Goal: Transaction & Acquisition: Purchase product/service

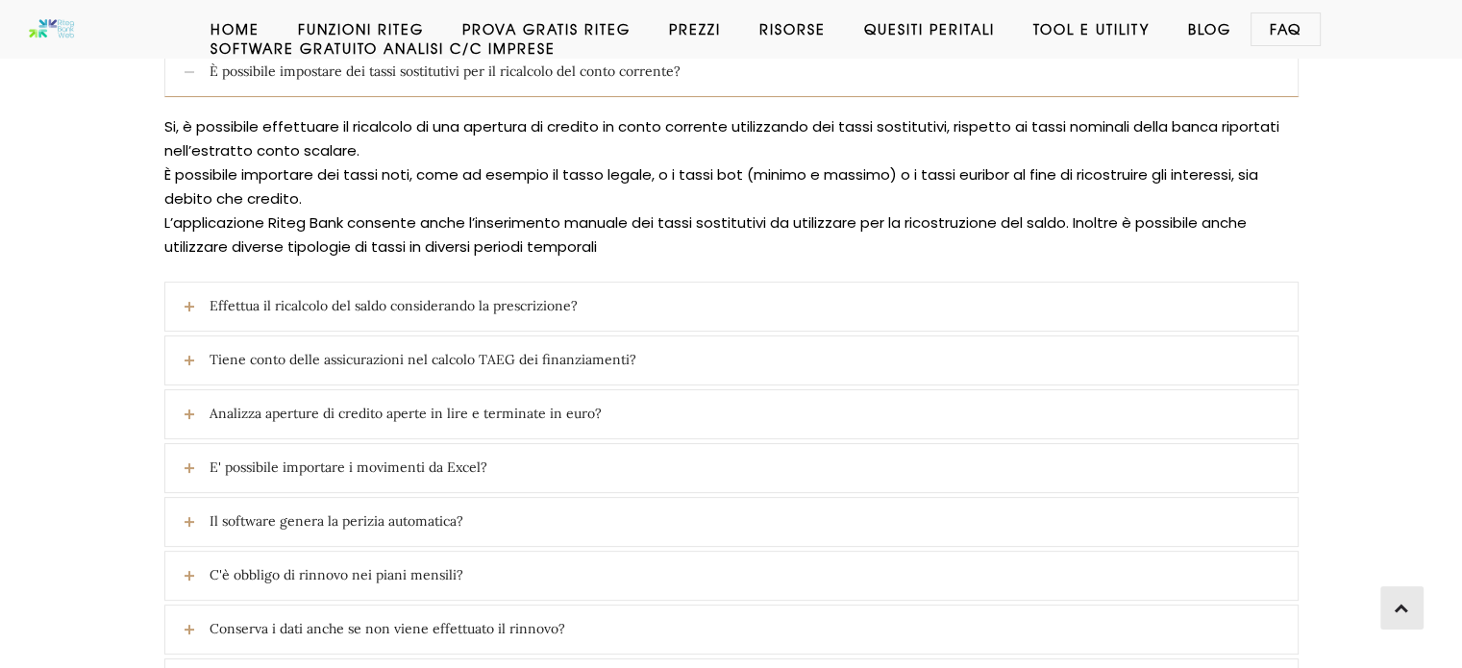
scroll to position [436, 0]
click at [189, 300] on icon at bounding box center [190, 305] width 10 height 10
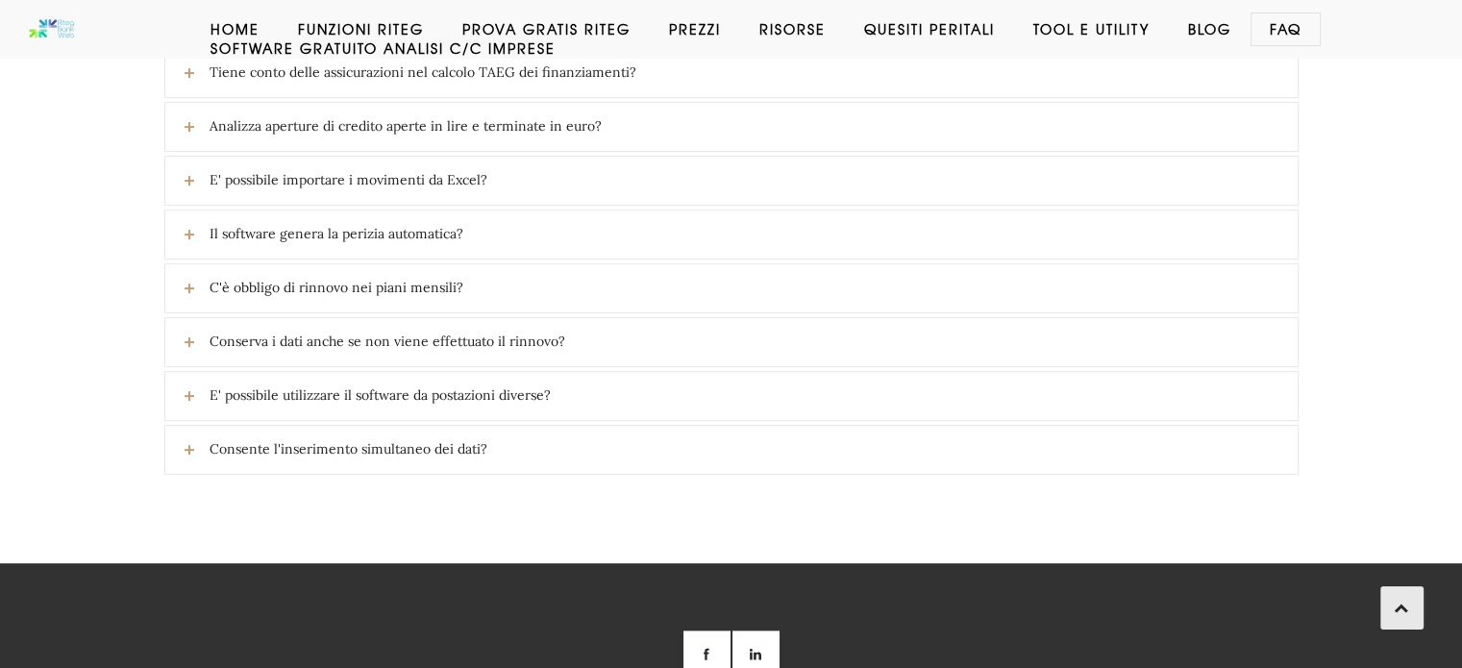
scroll to position [728, 0]
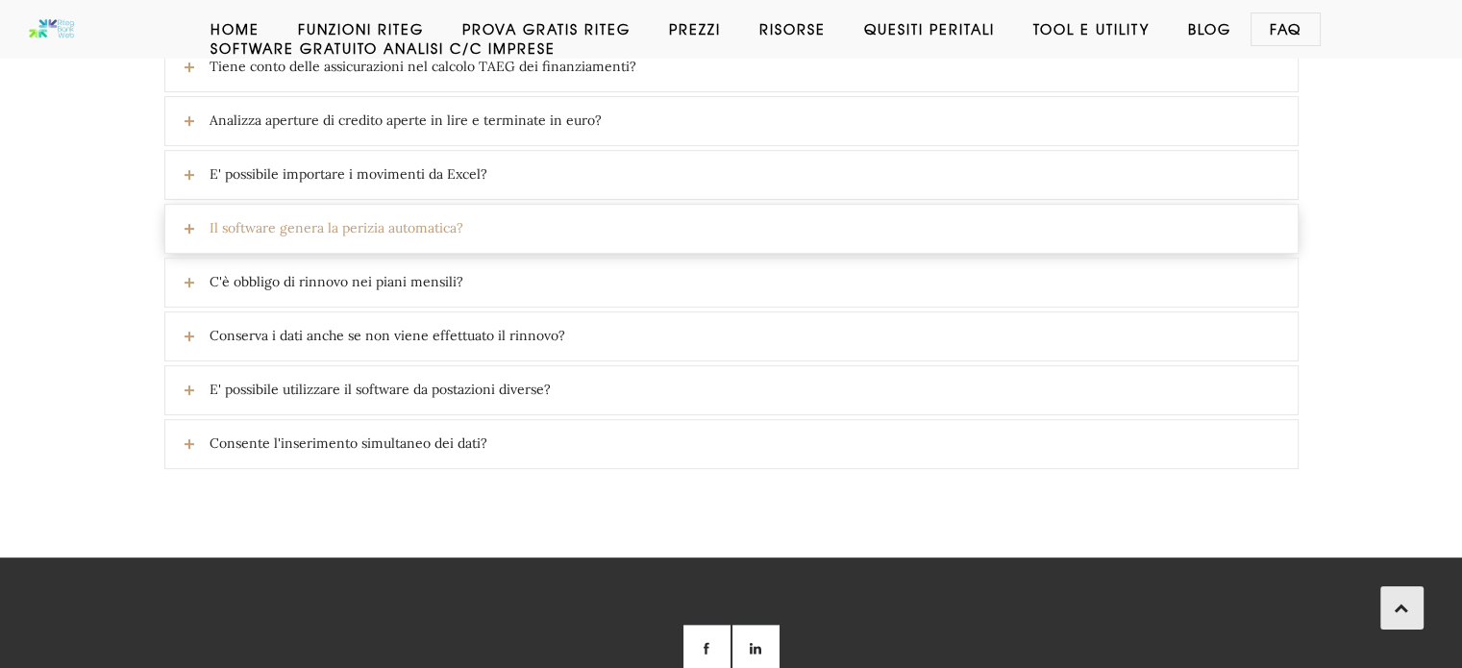
click at [183, 218] on link "Il software genera la perizia automatica?" at bounding box center [731, 229] width 1132 height 48
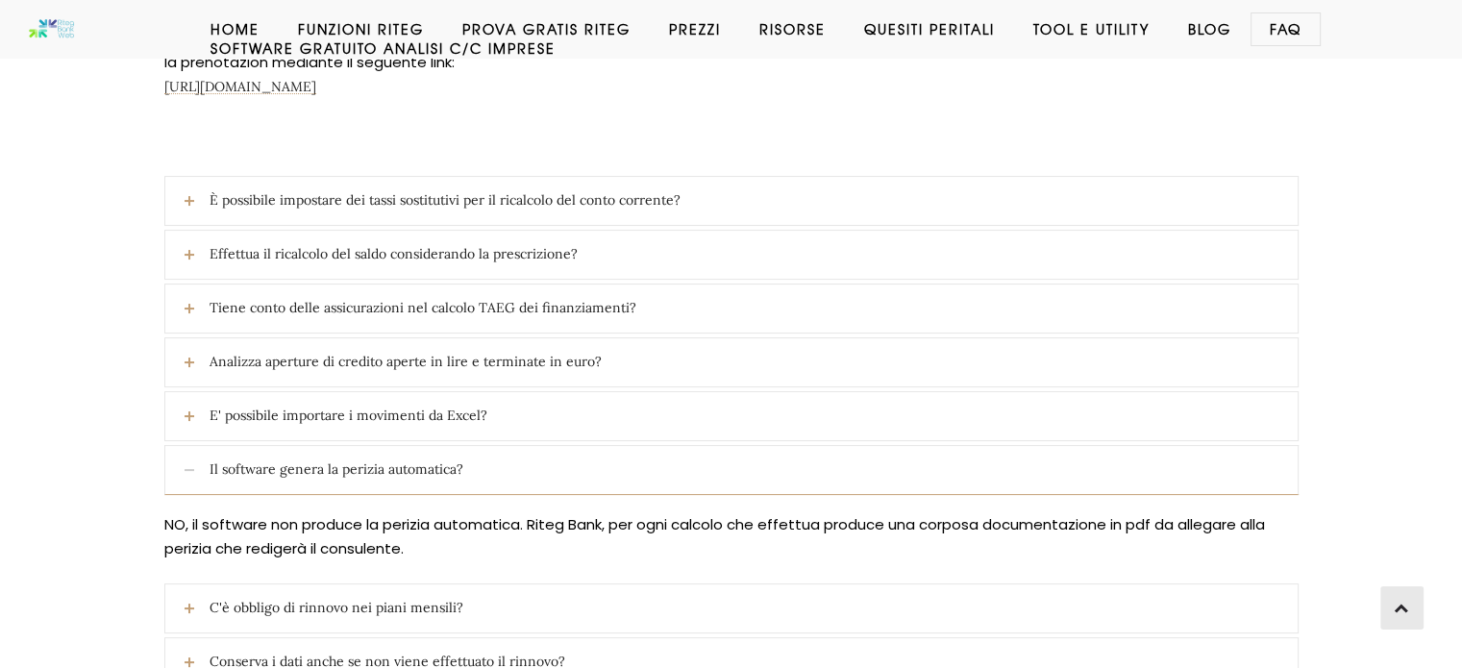
scroll to position [305, 0]
click at [190, 409] on link "E' possibile importare i movimenti da Excel?" at bounding box center [731, 417] width 1132 height 48
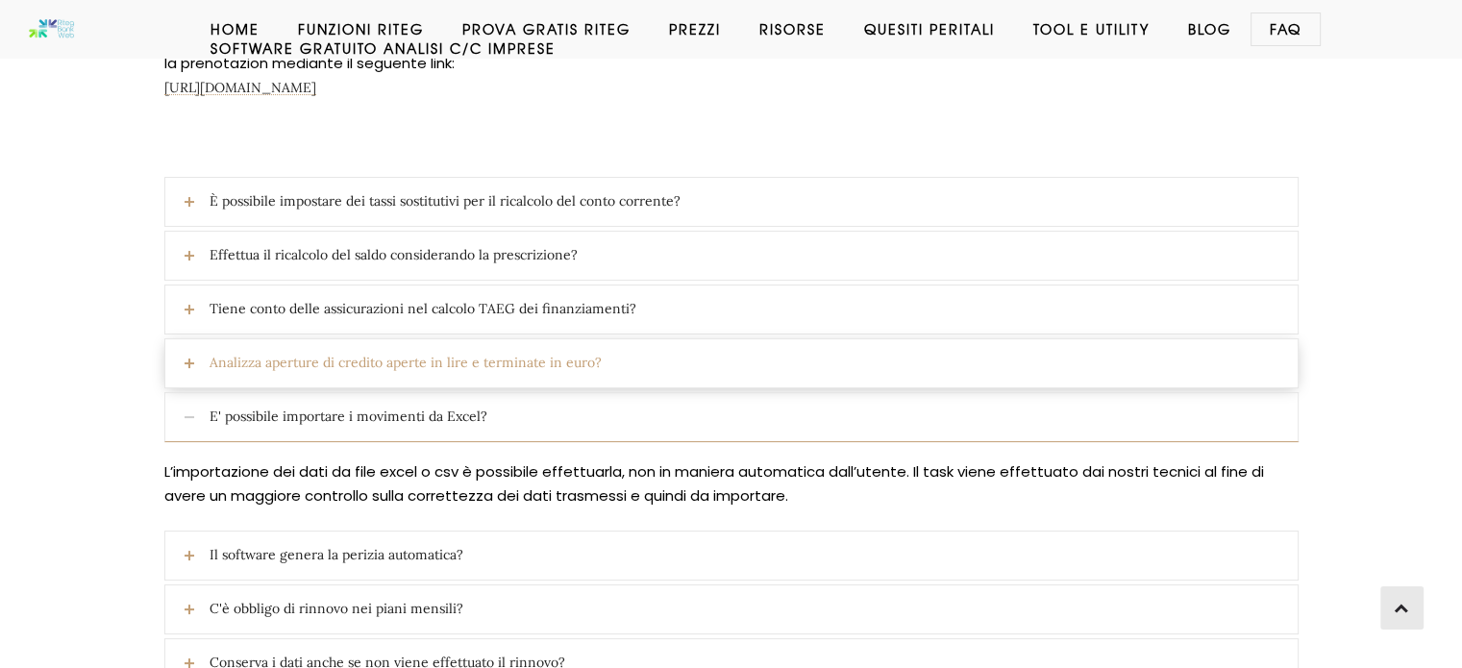
click at [188, 359] on icon at bounding box center [190, 364] width 10 height 10
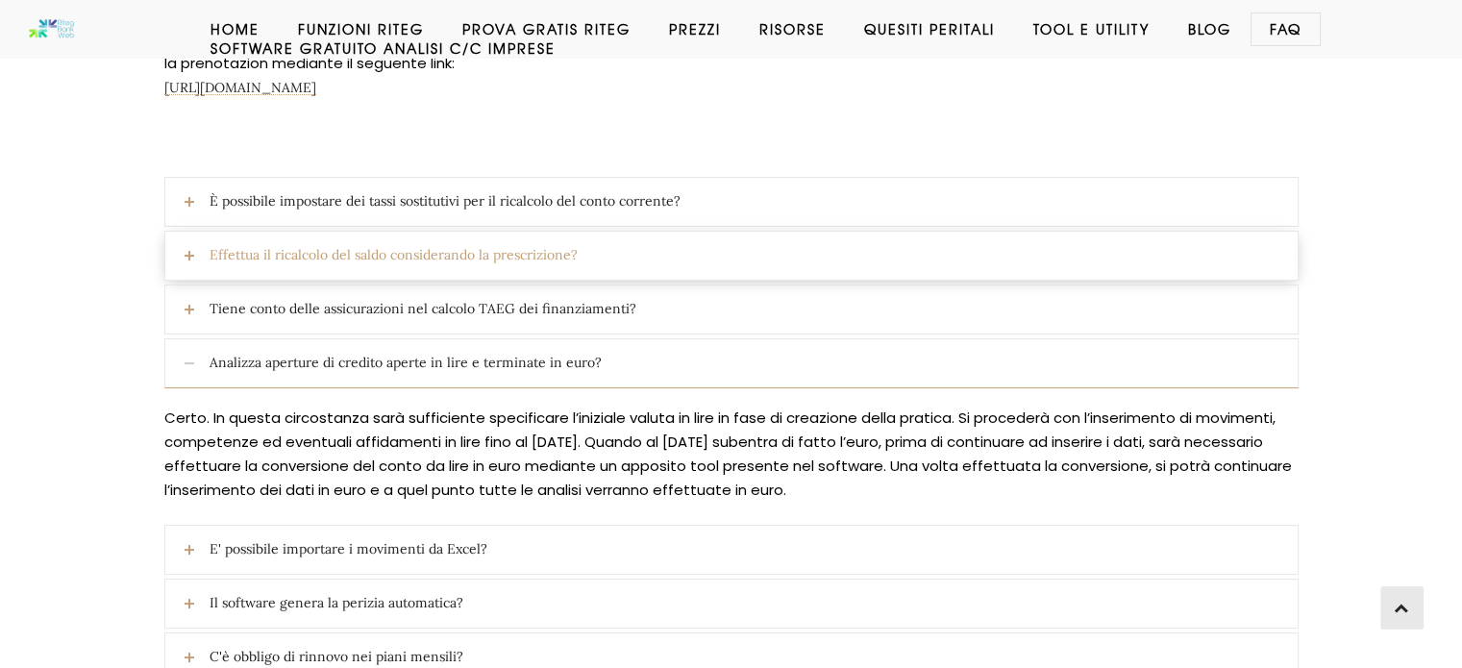
click at [189, 256] on icon at bounding box center [190, 256] width 10 height 10
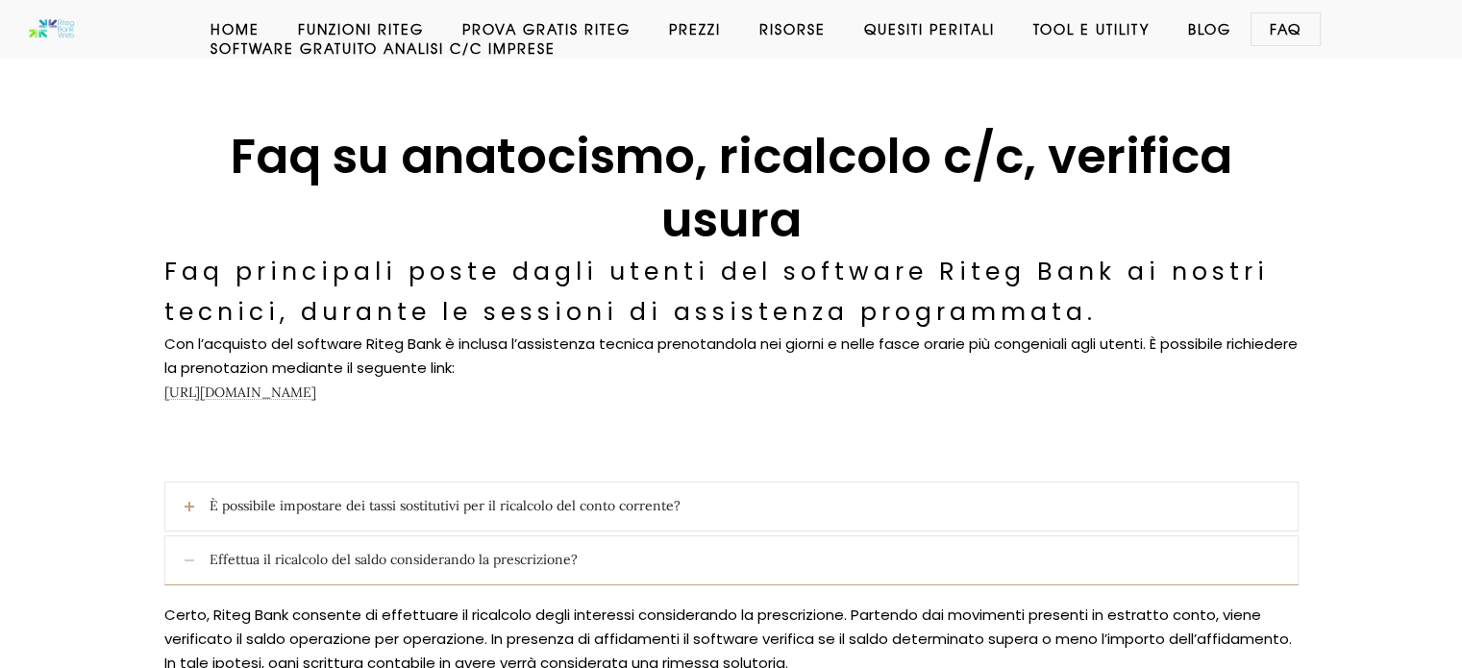
click at [688, 31] on link "Prezzi" at bounding box center [695, 28] width 90 height 19
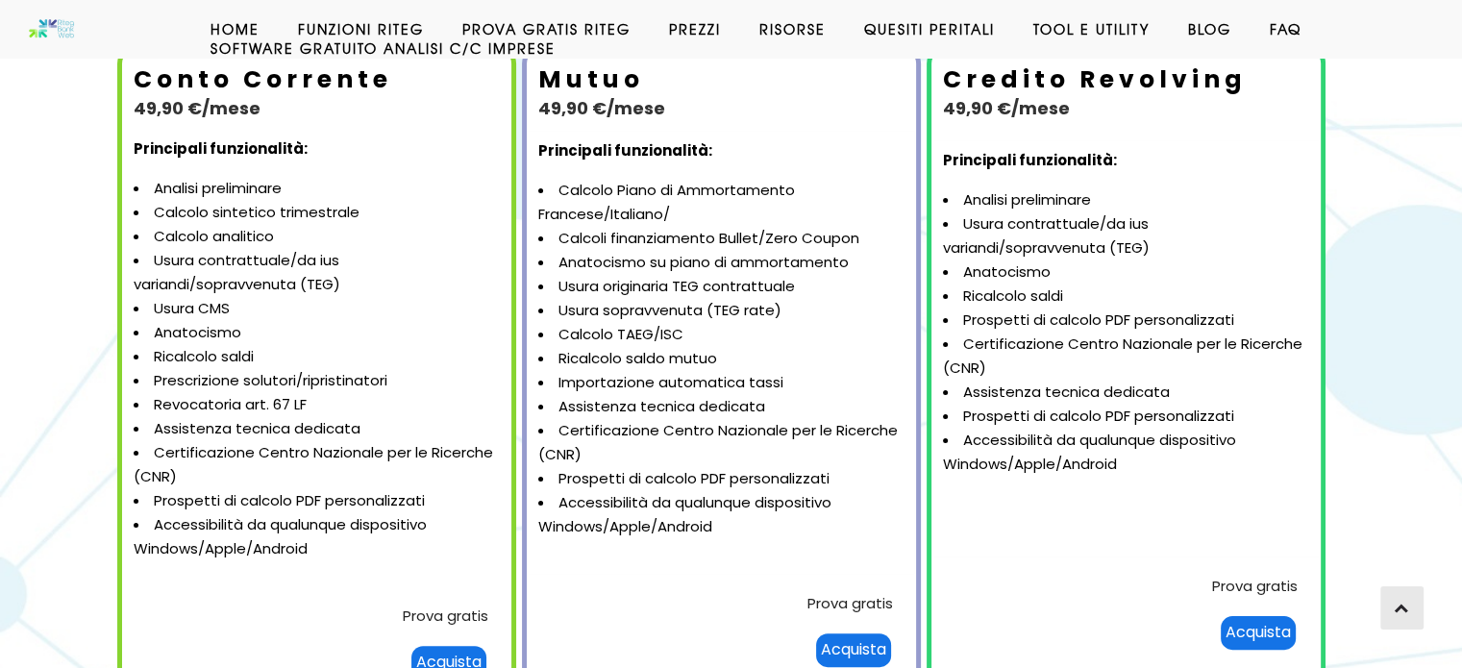
scroll to position [291, 0]
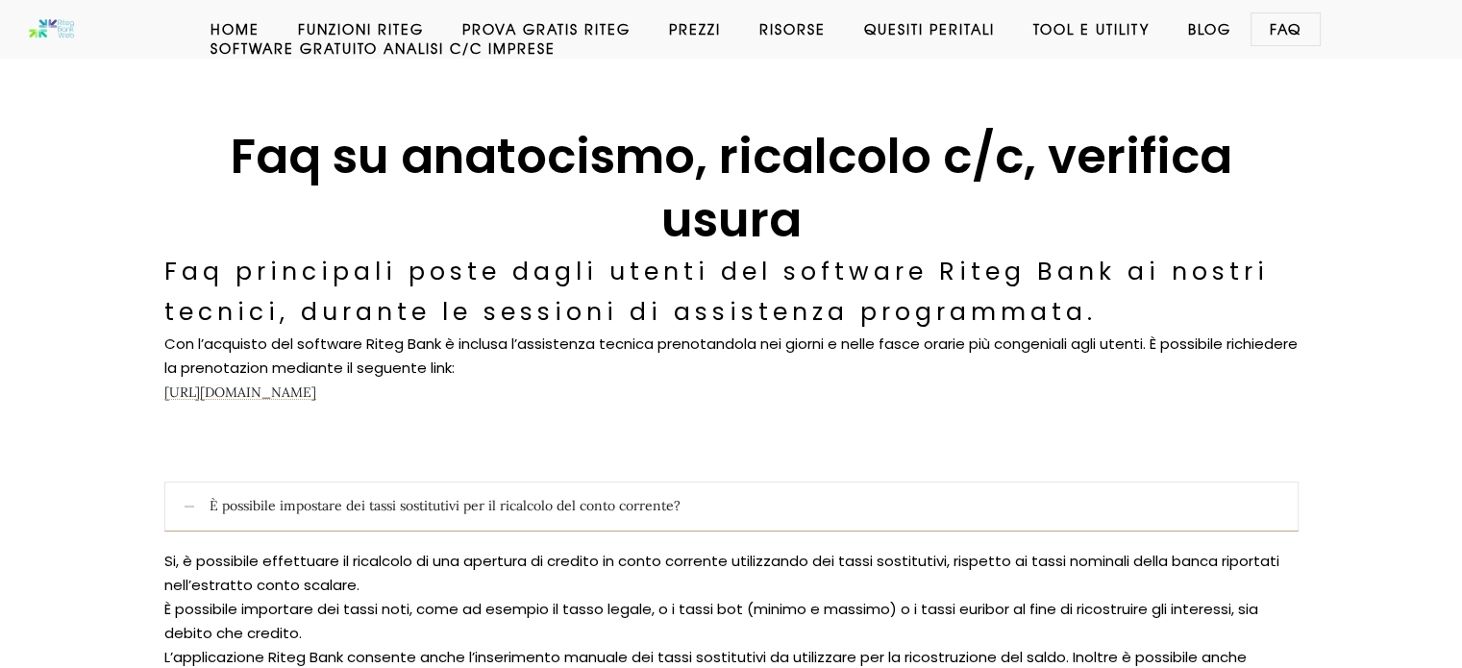
click at [691, 24] on link "Prezzi" at bounding box center [695, 28] width 90 height 19
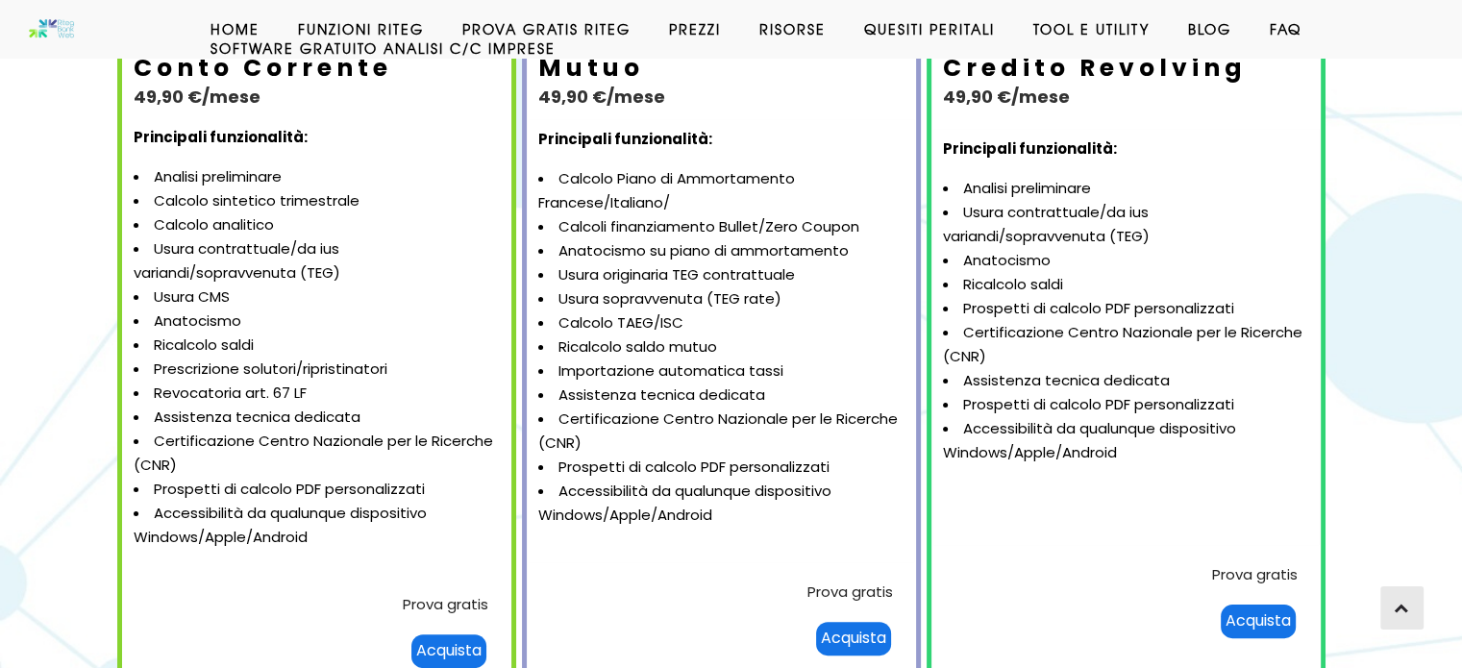
scroll to position [300, 0]
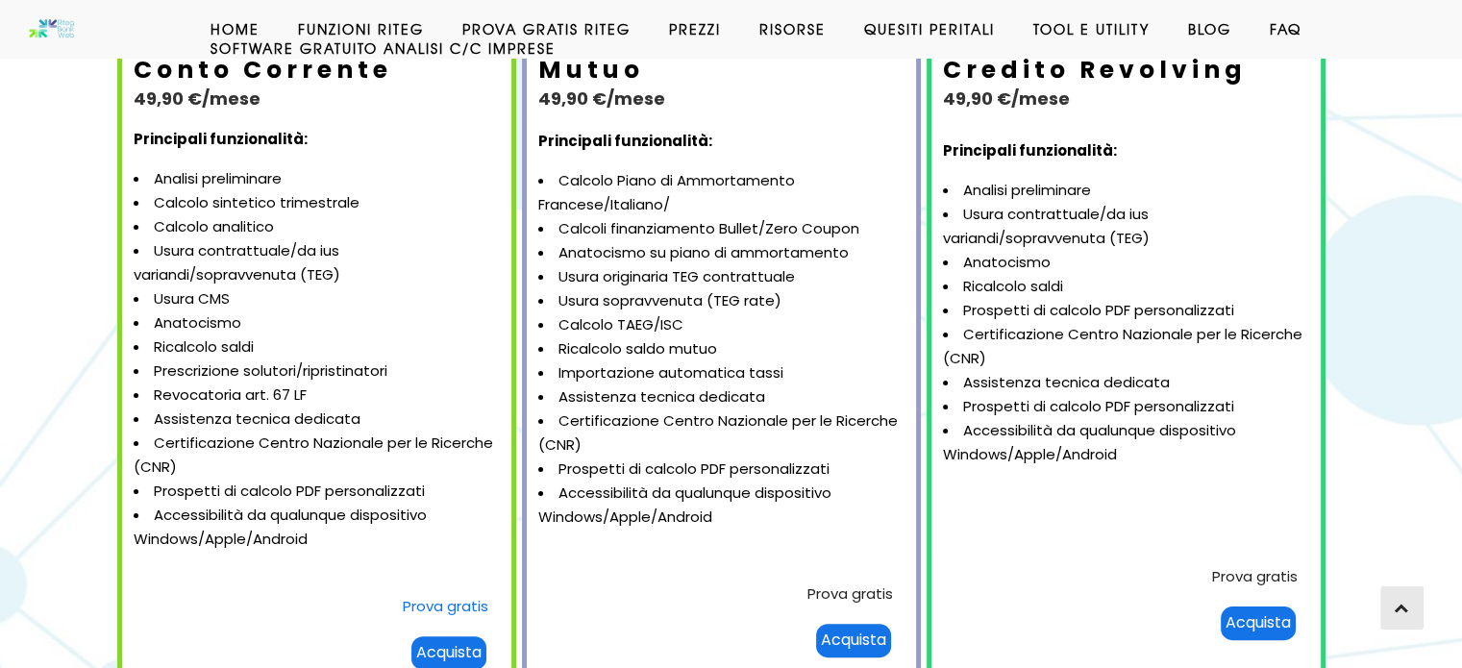
click at [441, 602] on link "Prova gratis" at bounding box center [446, 606] width 86 height 20
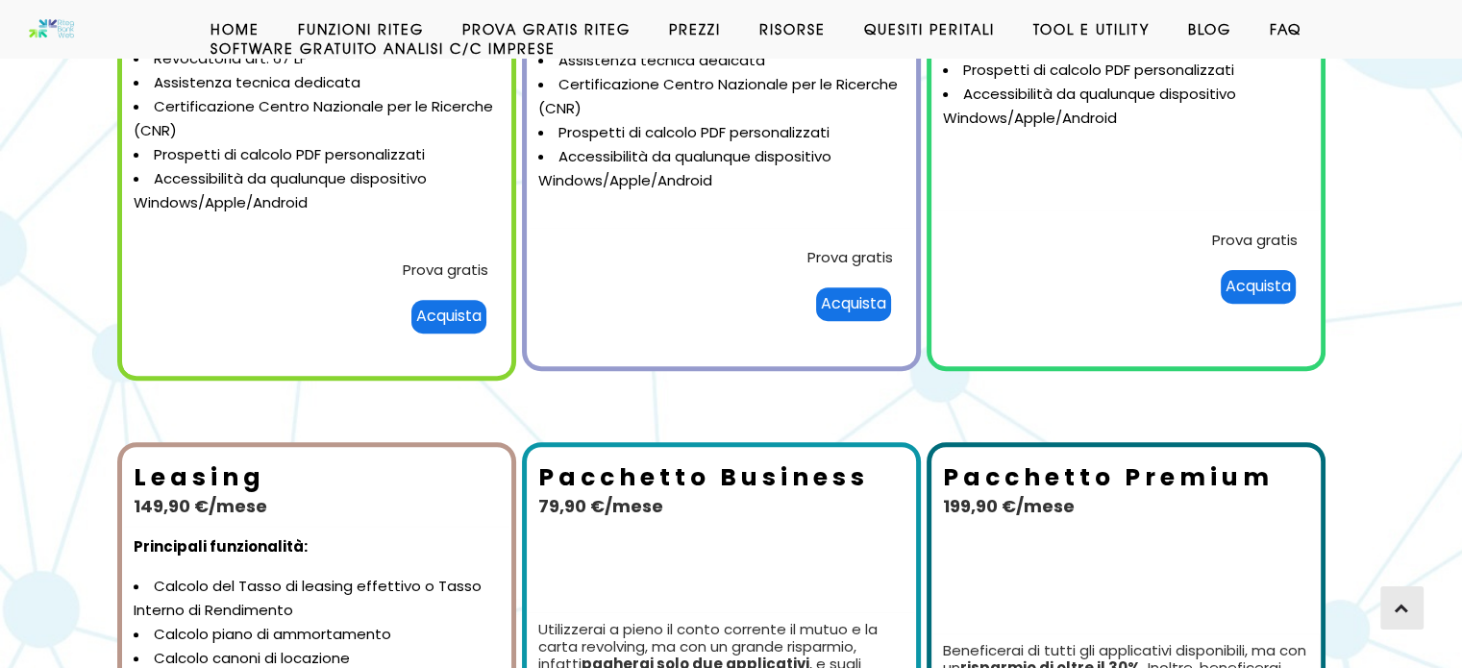
scroll to position [638, 0]
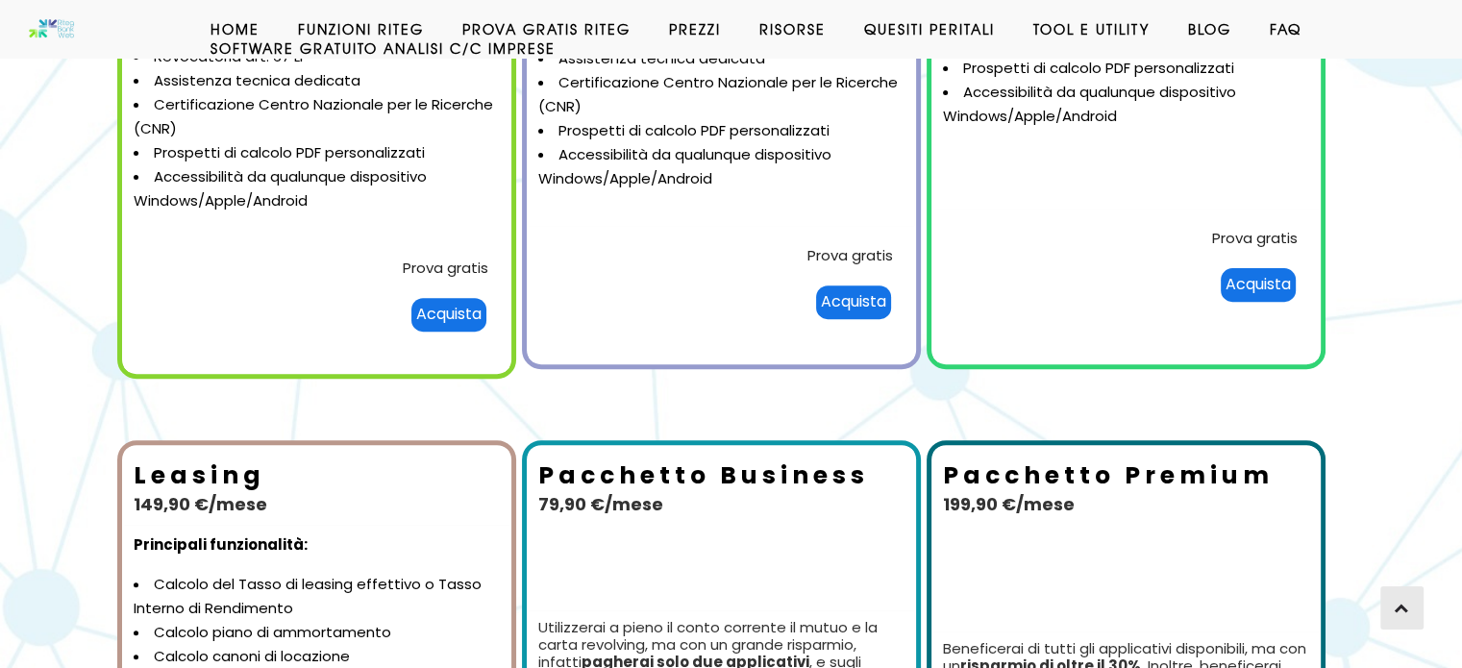
click at [453, 314] on div "Acquista" at bounding box center [448, 315] width 75 height 34
